Goal: Check status: Check status

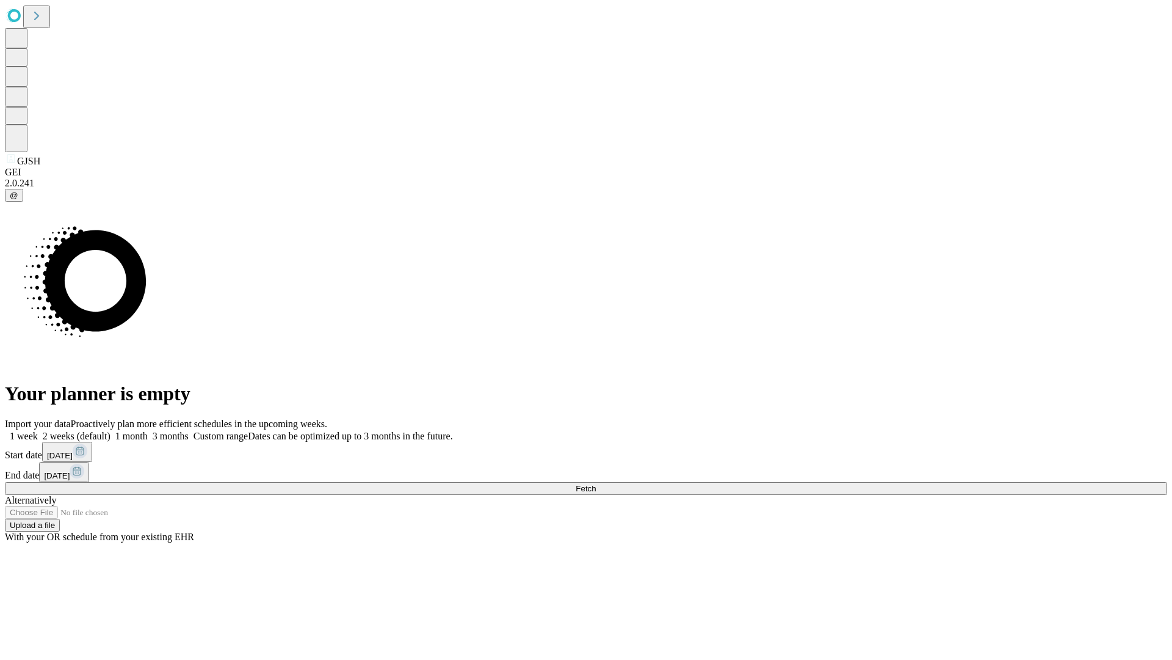
click at [596, 484] on span "Fetch" at bounding box center [586, 488] width 20 height 9
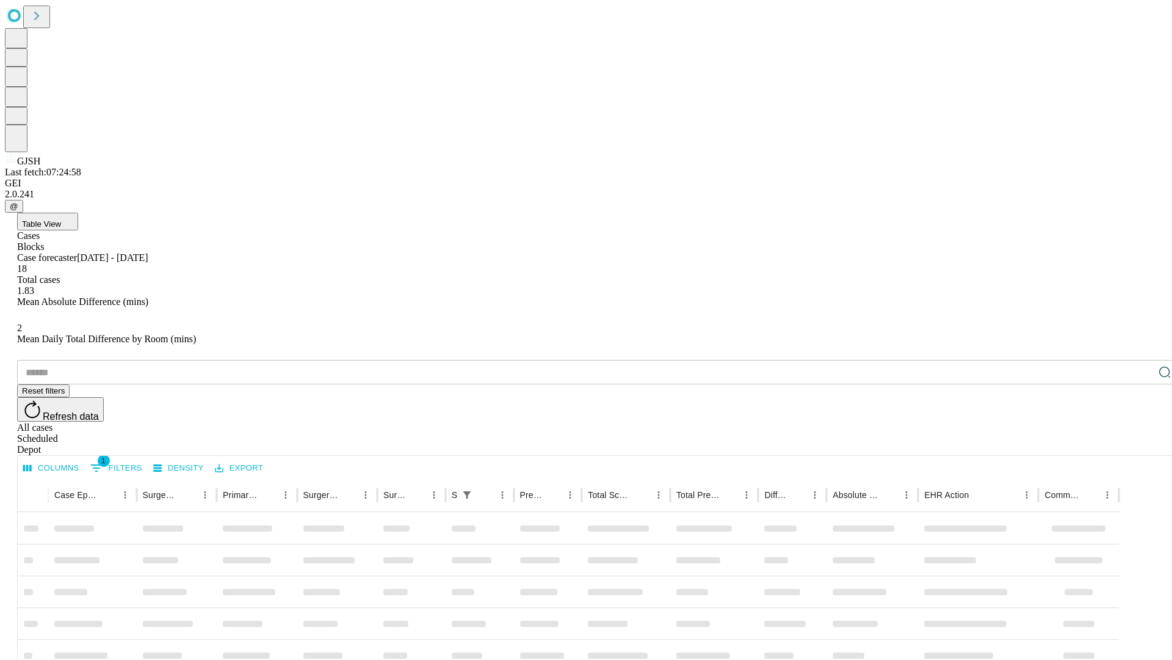
click at [1141, 444] on div "Depot" at bounding box center [598, 449] width 1163 height 11
